Goal: Check status: Check status

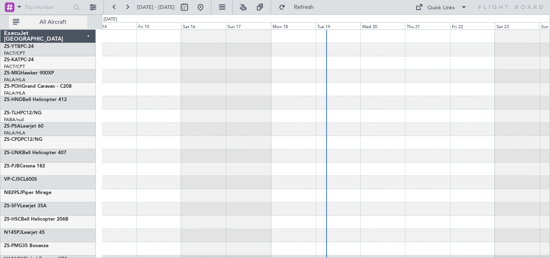
click at [58, 22] on span "All Aircraft" at bounding box center [53, 22] width 64 height 6
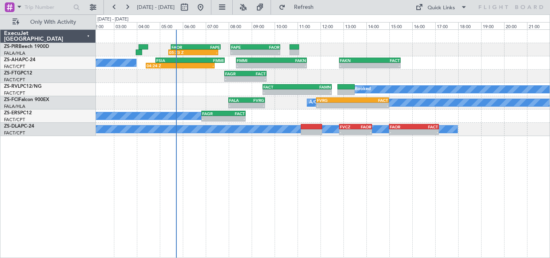
click at [354, 47] on div "05:23 Z - FAOR 05:30 Z FAPE 07:40 Z - - FAPE 08:05 Z FAOR 10:15 Z" at bounding box center [322, 49] width 453 height 13
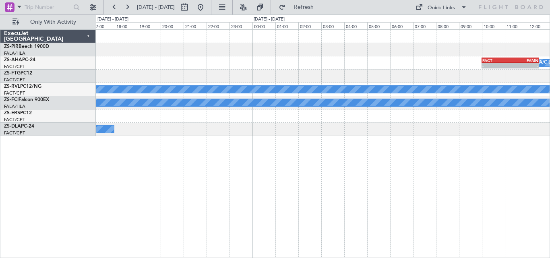
click at [103, 181] on div "FACT 10:00 Z FAMN 12:30 Z - - A/C Booked FAKN 12:50 Z FACT 15:30 Z - - A/C Book…" at bounding box center [323, 143] width 454 height 228
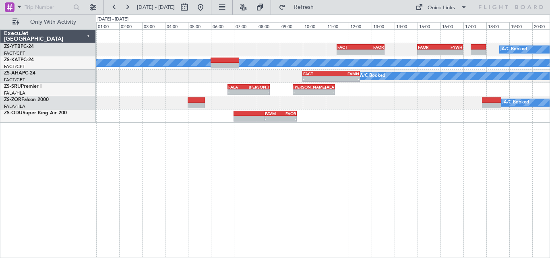
click at [101, 134] on div "- - FACT 11:30 Z FAOR 13:35 Z FAOR 15:00 Z FYWH 17:00 Z - - A/C Booked A/C Unav…" at bounding box center [323, 143] width 454 height 228
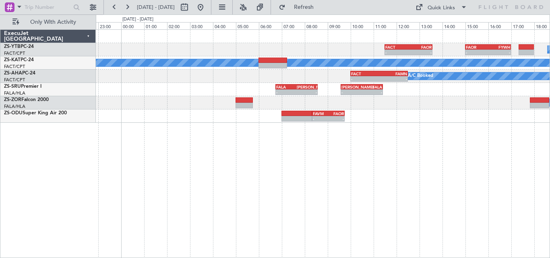
click at [245, 109] on div "- - FACT 11:30 Z FAOR 13:35 Z FAOR 15:00 Z FYWH 17:00 Z - - A/C Booked A/C Unav…" at bounding box center [323, 143] width 454 height 228
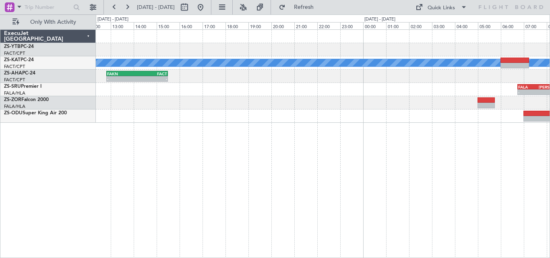
click at [362, 130] on div "- - FACT 11:30 Z FAOR 13:35 Z A/C Unavailable FAKN 12:50 Z FACT 15:30 Z - - FAC…" at bounding box center [323, 143] width 454 height 228
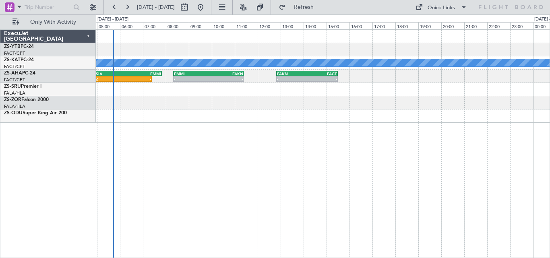
click at [383, 117] on div "A/C Unavailable FAKN 12:50 Z FACT 15:30 Z - - FMMI 08:20 Z FAKN 11:25 Z - - FSI…" at bounding box center [323, 143] width 454 height 228
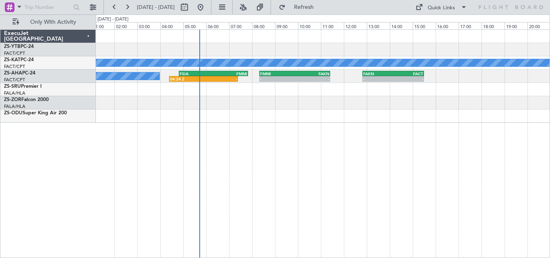
click at [447, 109] on div at bounding box center [322, 115] width 453 height 13
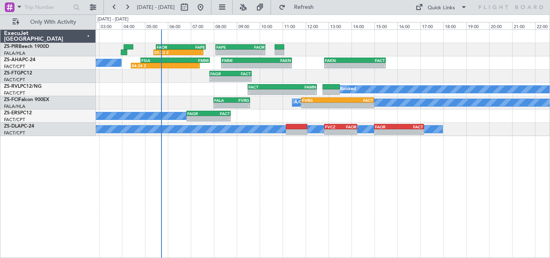
click at [253, 198] on div "05:23 Z - FAOR 05:30 Z FAPE 07:40 Z - - FAPE 08:05 Z FAOR 10:15 Z FAKN 12:50 Z …" at bounding box center [323, 143] width 454 height 228
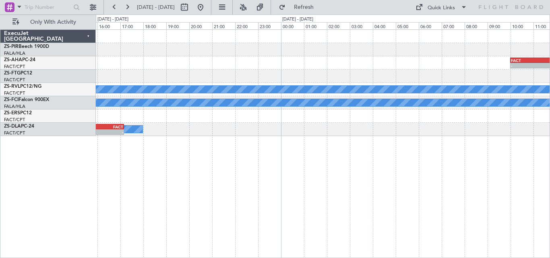
click at [155, 195] on div "FACT 10:00 Z FAMN 12:30 Z - - FAKN 12:50 Z FACT 15:30 Z - - A/C Booked FMMI 08:…" at bounding box center [323, 143] width 454 height 228
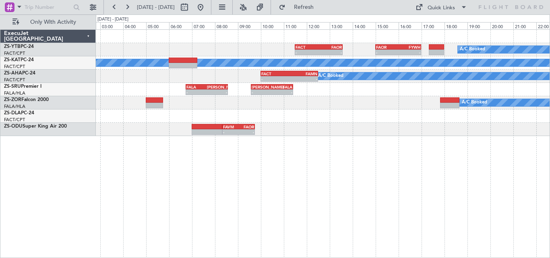
click at [175, 175] on div "- - FACT 11:30 Z FAOR 13:35 Z FAOR 15:00 Z FYWH 17:00 Z - - A/C Booked A/C Unav…" at bounding box center [323, 143] width 454 height 228
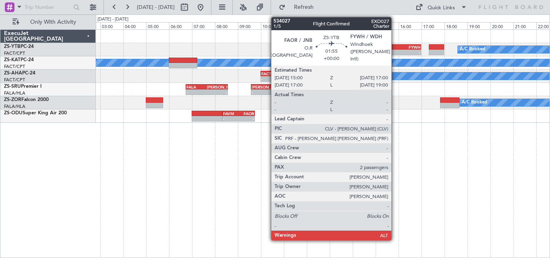
click at [395, 49] on div "- -" at bounding box center [398, 52] width 46 height 6
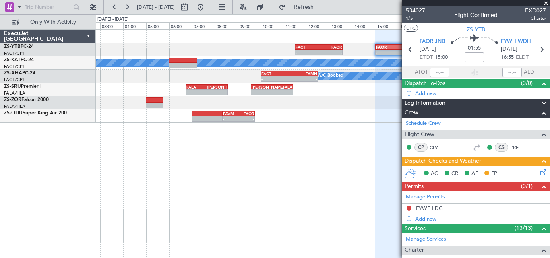
click at [547, 2] on span at bounding box center [545, 3] width 8 height 7
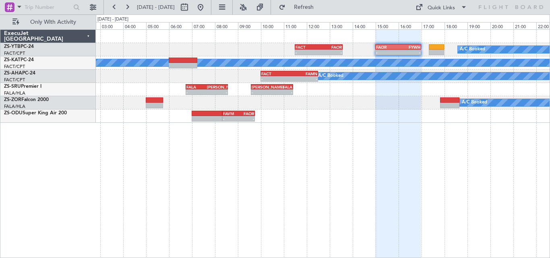
type input "0"
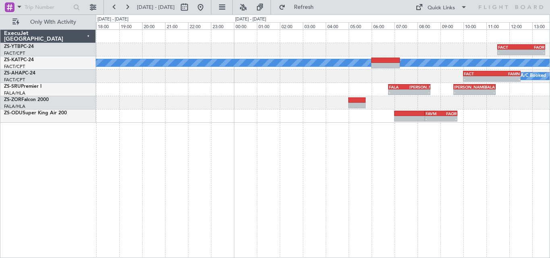
click at [514, 139] on div "- - FACT 11:30 Z FAOR 13:35 Z A/C Booked FAOR 15:00 Z FYWH 17:00 Z - - A/C Unav…" at bounding box center [323, 143] width 454 height 228
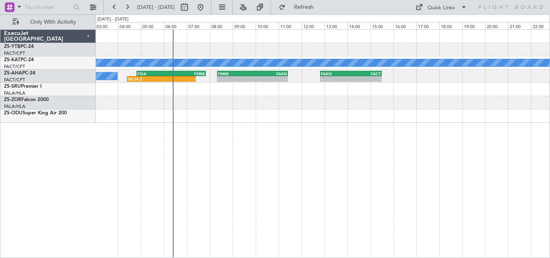
click at [532, 143] on div "A/C Unavailable FAKN 12:50 Z FACT 15:30 Z - - FMMI 08:20 Z FAKN 11:25 Z - - FSI…" at bounding box center [323, 143] width 454 height 228
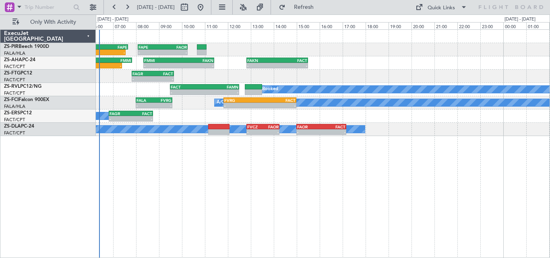
click at [455, 159] on div "05:23 Z - FAOR 05:30 Z FAPE 07:40 Z - - FAPE 08:05 Z FAOR 10:15 Z FAKN 12:50 Z …" at bounding box center [323, 143] width 454 height 228
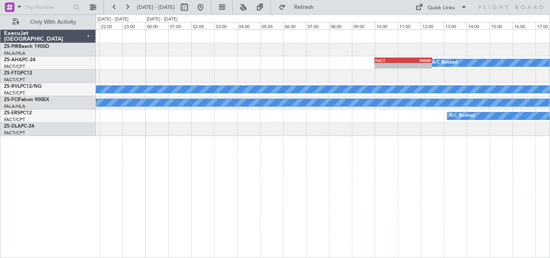
click at [0, 169] on html "[DATE] - [DATE] Refresh Quick Links Only With Activity FACT 10:00 Z FAMN 12:30 …" at bounding box center [275, 129] width 550 height 258
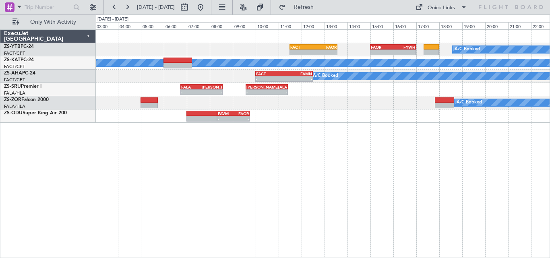
click at [200, 138] on div "A/C Booked - - FACT 11:30 Z FAOR 13:35 Z - - FAOR 15:00 Z FYWH 17:00 Z A/C Unav…" at bounding box center [323, 143] width 454 height 228
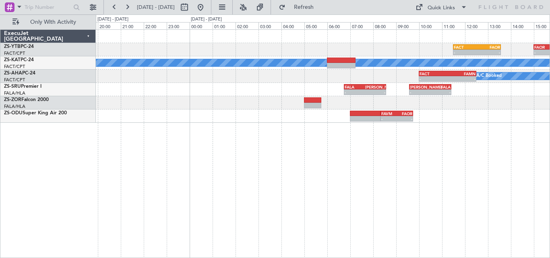
click at [357, 137] on div "- - FACT 11:30 Z FAOR 13:35 Z - - FAOR 15:00 Z FYWH 17:00 Z A/C Booked A/C Unav…" at bounding box center [323, 143] width 454 height 228
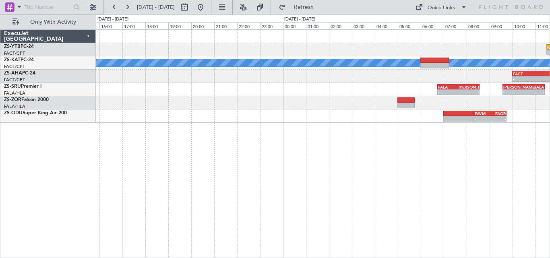
click at [416, 150] on div "- - FACT 11:30 Z FAOR 13:35 Z - - FAOR 15:00 Z FYWH 17:00 Z A/C Unavailable - -…" at bounding box center [323, 143] width 454 height 228
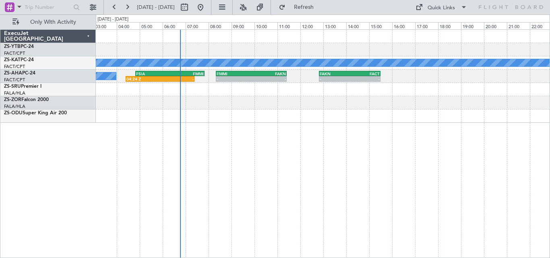
click at [549, 174] on div "A/C Unavailable FAKN 12:50 Z FACT 15:30 Z - - FMMI 08:20 Z FAKN 11:25 Z - - FSI…" at bounding box center [275, 135] width 550 height 243
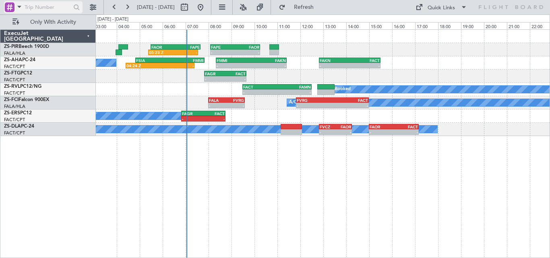
click at [72, 9] on div at bounding box center [76, 7] width 9 height 9
click at [71, 8] on div at bounding box center [43, 7] width 78 height 12
click at [69, 7] on input "text" at bounding box center [48, 7] width 46 height 12
paste input "522083"
type input "522083"
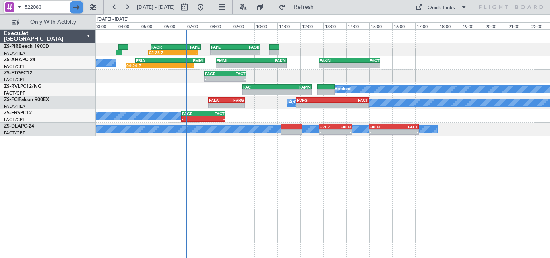
click at [74, 7] on div at bounding box center [76, 7] width 12 height 12
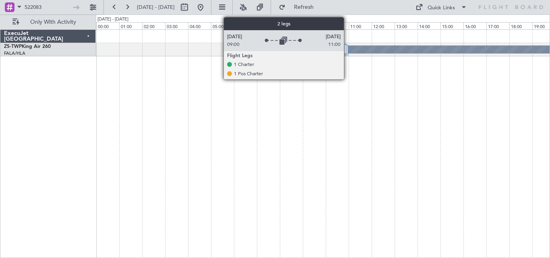
click at [347, 49] on div at bounding box center [325, 50] width 45 height 10
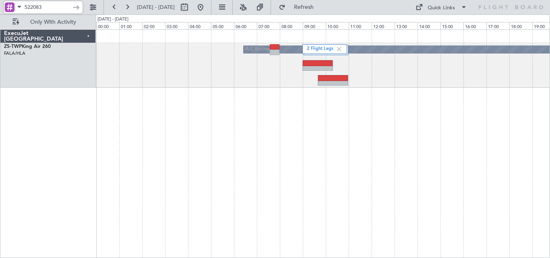
drag, startPoint x: 44, startPoint y: 3, endPoint x: 0, endPoint y: 5, distance: 43.9
click at [0, 5] on div "522083" at bounding box center [51, 7] width 103 height 14
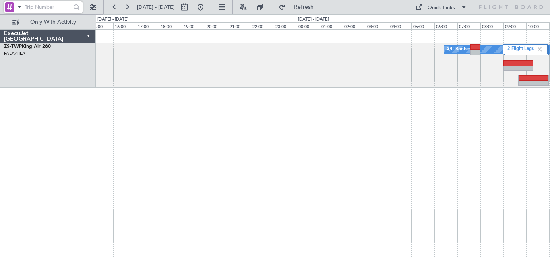
click at [549, 122] on div "2 Flight Legs A/C Booked A/C Booked ExecuJet [GEOGRAPHIC_DATA] ZS-TWP King Air …" at bounding box center [275, 135] width 550 height 243
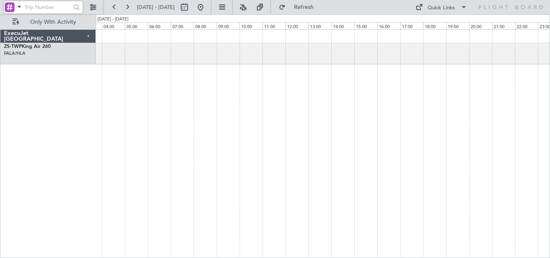
click at [384, 101] on div at bounding box center [323, 143] width 454 height 228
click at [402, 117] on div at bounding box center [323, 143] width 454 height 228
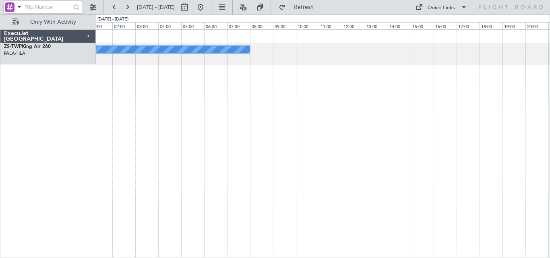
click at [541, 113] on div "A/C Booked A/C Booked" at bounding box center [323, 143] width 454 height 228
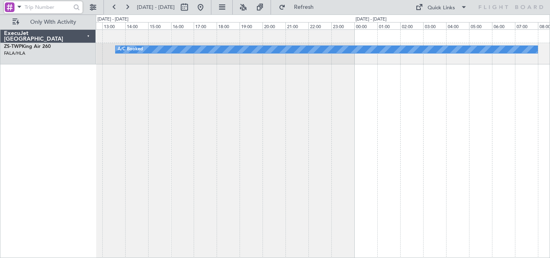
click at [527, 126] on div "A/C Booked A/C Booked" at bounding box center [323, 143] width 454 height 228
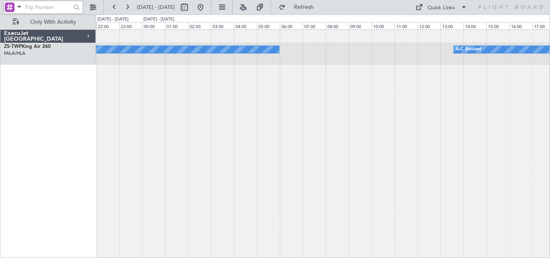
click at [491, 113] on div "A/C Booked A/C Booked A/C Booked" at bounding box center [323, 143] width 454 height 228
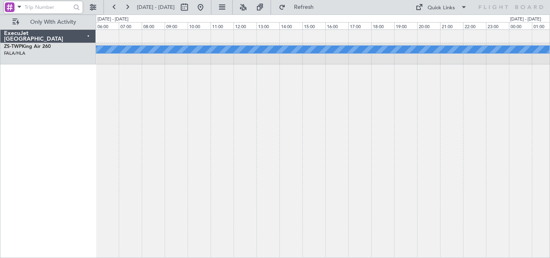
click at [541, 116] on div "A/C Booked" at bounding box center [323, 143] width 454 height 228
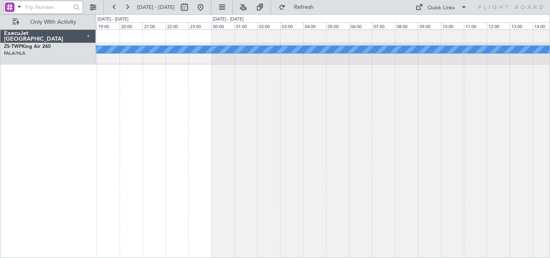
click at [502, 115] on div "A/C Booked - - FVCZ 13:35 Z FALA 15:25 Z" at bounding box center [323, 143] width 454 height 228
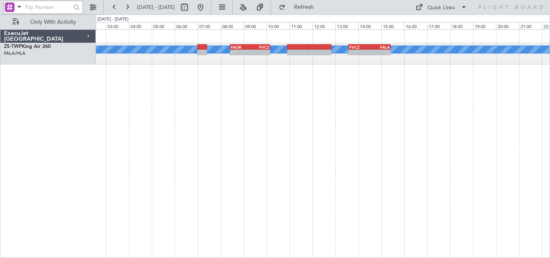
click at [545, 118] on div "A/C Booked FVCZ 13:35 Z FALA 15:25 Z - - FAOR 08:25 Z FVCZ 10:10 Z - -" at bounding box center [323, 143] width 454 height 228
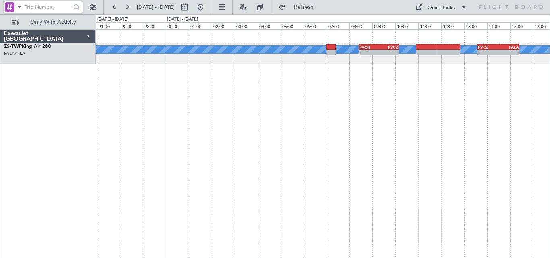
click at [539, 117] on div "A/C Booked FVCZ 13:35 Z FALA 15:25 Z - - FAOR 08:25 Z FVCZ 10:10 Z - -" at bounding box center [323, 143] width 454 height 228
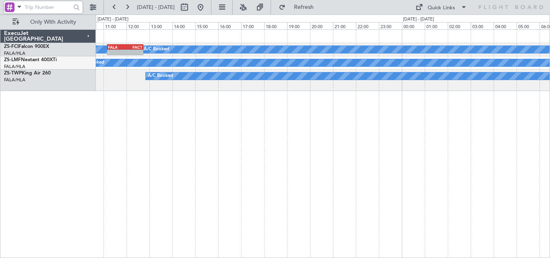
click at [540, 121] on div "A/C Booked A/C Booked A/C Booked - - FALA 11:10 Z FACT 12:45 Z A/C Booked A/C B…" at bounding box center [323, 143] width 454 height 228
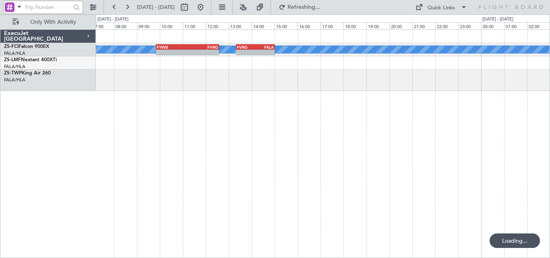
click at [445, 105] on div "A/C Booked A/C Booked FVRG 13:20 Z FALA 15:00 Z - - FYWB 09:50 Z FVRG 12:35 Z -…" at bounding box center [323, 143] width 454 height 228
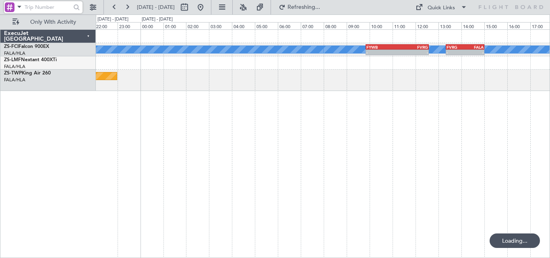
click at [525, 121] on div "A/C Booked A/C Booked FVRG 13:20 Z FALA 15:00 Z - - FYWB 09:50 Z FVRG 12:35 Z -…" at bounding box center [323, 143] width 454 height 228
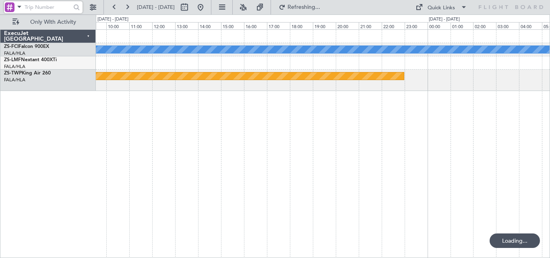
click at [508, 125] on div "A/C Booked A/C Booked A/C Booked A/C Booked A/C Booked FYWB 09:50 Z FVRG 12:35 …" at bounding box center [323, 143] width 454 height 228
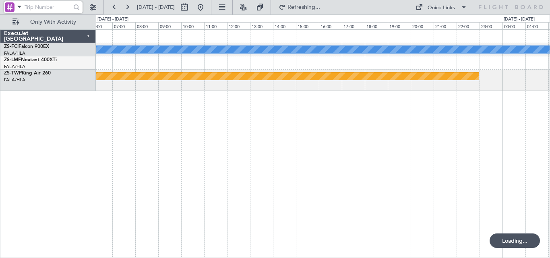
click at [440, 130] on div "A/C Booked A/C Booked A/C Booked A/C Booked A/C Booked Planned Maint Lanseria" at bounding box center [323, 143] width 454 height 228
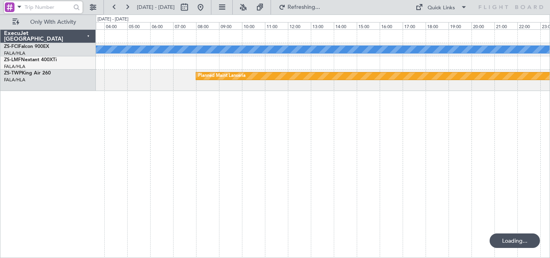
click at [549, 122] on div "A/C Booked A/C Booked A/C Booked A/C Booked A/C Booked Planned Maint Lanseria E…" at bounding box center [275, 135] width 550 height 243
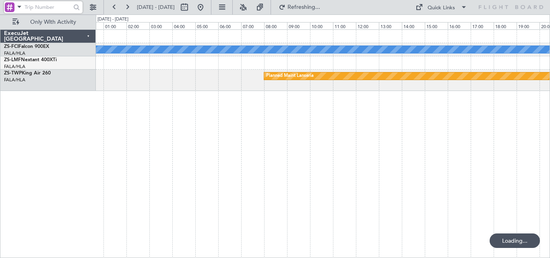
click at [268, 117] on div "A/C Booked A/C Booked A/C Booked A/C Booked A/C Booked Planned Maint Lanseria" at bounding box center [323, 143] width 454 height 228
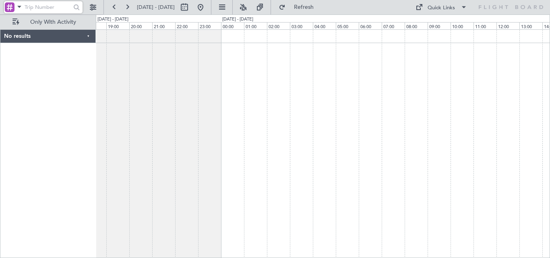
click at [470, 166] on div "No results 0 0 18:00 19:00 20:00 21:00 22:00 23:00 [DATE] - [DATE] 00:00 01:00 …" at bounding box center [275, 135] width 550 height 243
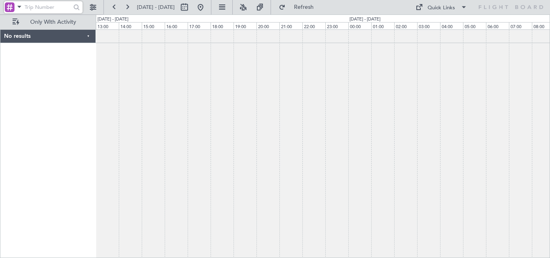
click at [463, 139] on div at bounding box center [323, 143] width 454 height 228
click at [537, 134] on div at bounding box center [323, 143] width 454 height 228
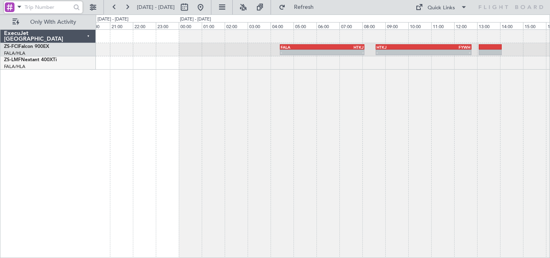
click at [441, 126] on div "- - FALA 04:25 Z HTKJ 08:05 Z - - HTKJ 08:35 Z FYWH 12:45 Z A/C Booked A/C Book…" at bounding box center [323, 143] width 454 height 228
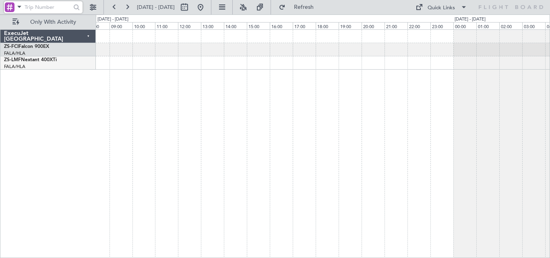
click at [549, 119] on div "- - FALA 04:25 Z HTKJ 08:05 Z - - HTKJ 08:35 Z FYWH 12:45 Z ExecuJet [GEOGRAPHI…" at bounding box center [275, 135] width 550 height 243
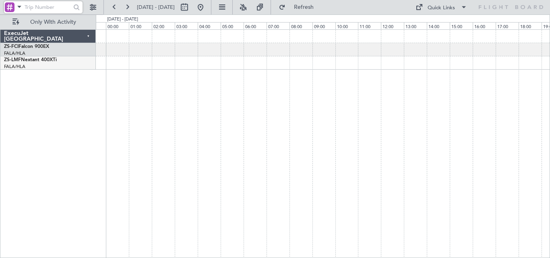
click at [549, 119] on div "ExecuJet [GEOGRAPHIC_DATA] ZS-FCI Falcon 900EX FALA/HLA Lanseria ZS-LMF Nextant…" at bounding box center [275, 135] width 550 height 243
click at [471, 129] on div "- - FVRG 11:45 Z FALA 13:25 Z - - FACT 08:00 Z FVRG 11:00 Z A/C Booked" at bounding box center [323, 143] width 454 height 228
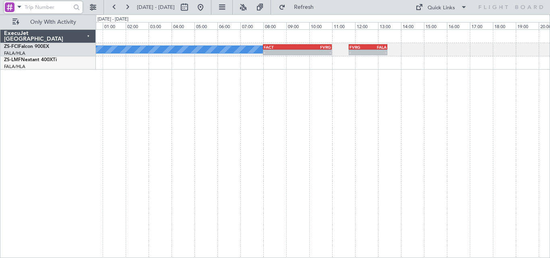
click at [480, 79] on div "- - FVRG 11:45 Z FALA 13:25 Z - - FACT 08:00 Z FVRG 11:00 Z A/C Booked ExecuJet…" at bounding box center [275, 135] width 550 height 243
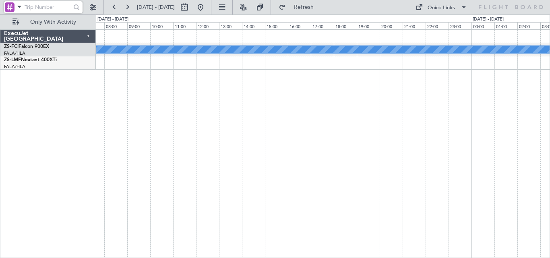
click at [506, 112] on div "A/C Booked - - FACT 08:00 Z FVRG 11:00 Z" at bounding box center [323, 143] width 454 height 228
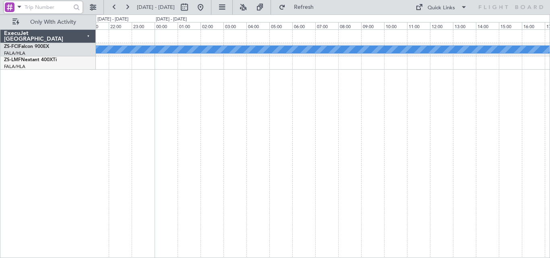
click at [440, 127] on div "A/C Booked" at bounding box center [323, 143] width 454 height 228
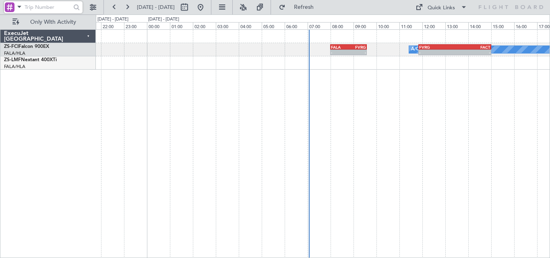
click at [459, 137] on div "A/C Booked - - FVRG 11:50 Z FACT 15:00 Z FALA 08:00 Z FVRG 09:35 Z - -" at bounding box center [323, 143] width 454 height 228
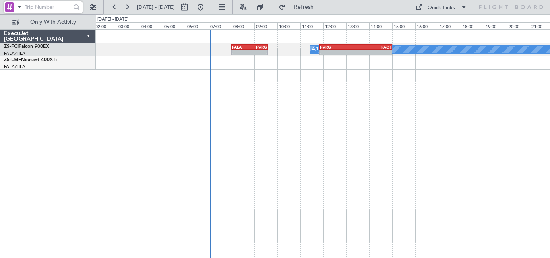
click at [50, 171] on div "A/C Booked - - FVRG 11:50 Z FACT 15:00 Z FALA 08:00 Z FVRG 09:35 Z - - ExecuJet…" at bounding box center [275, 135] width 550 height 243
